Goal: Task Accomplishment & Management: Manage account settings

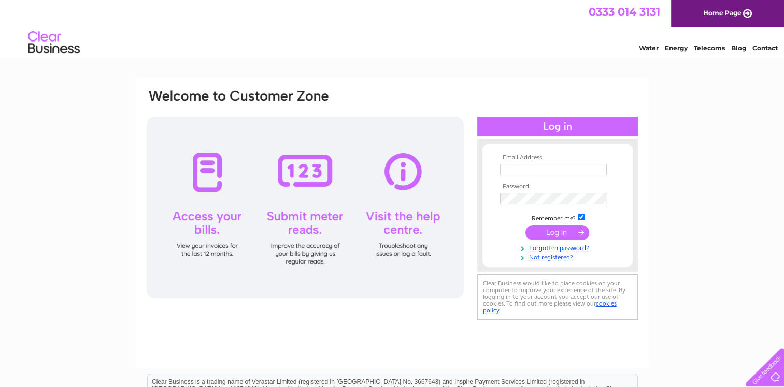
type input "[EMAIL_ADDRESS][DOMAIN_NAME]"
click at [565, 231] on input "submit" at bounding box center [558, 232] width 64 height 15
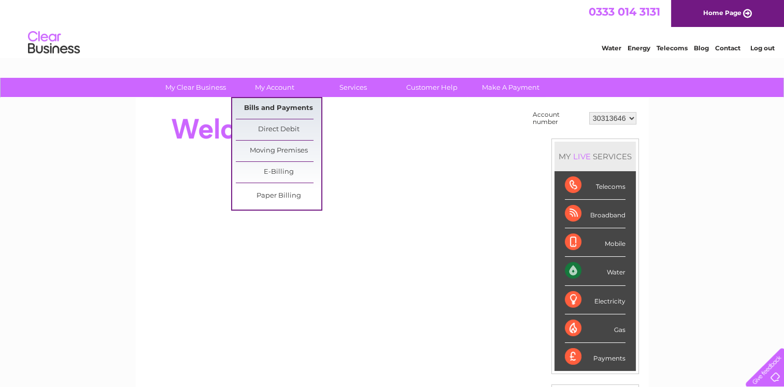
click at [282, 105] on link "Bills and Payments" at bounding box center [279, 108] width 86 height 21
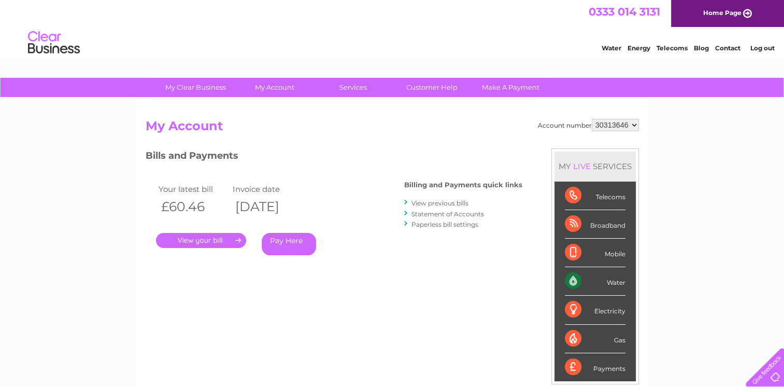
click at [768, 47] on link "Log out" at bounding box center [762, 48] width 24 height 8
